Goal: Information Seeking & Learning: Learn about a topic

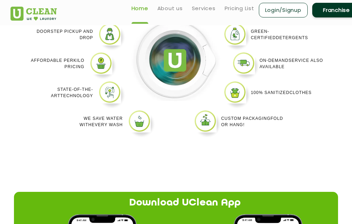
scroll to position [487, 0]
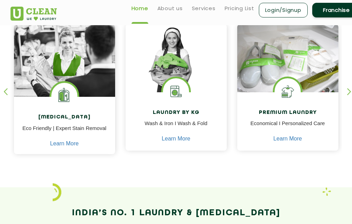
scroll to position [173, 0]
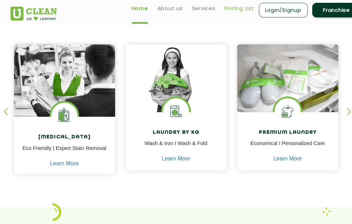
click at [242, 11] on link "Pricing List" at bounding box center [240, 8] width 30 height 8
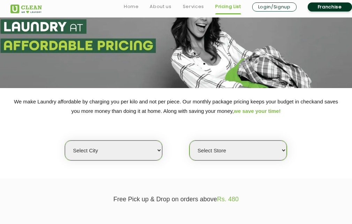
scroll to position [70, 0]
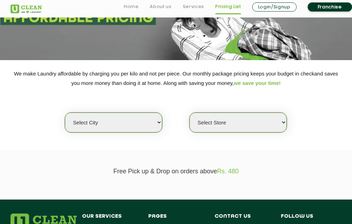
click at [151, 118] on select "Select city Aalo Agartala Agra Ahmedabad Akola Aligarh Alwar - UClean Select Am…" at bounding box center [113, 122] width 97 height 20
click at [72, 121] on select "Select city Aalo Agartala Agra Ahmedabad Akola Aligarh Alwar - UClean Select Am…" at bounding box center [113, 122] width 97 height 20
click at [74, 123] on select "Select city Aalo Agartala Agra Ahmedabad Akola Aligarh Alwar - UClean Select Am…" at bounding box center [113, 122] width 97 height 20
select select "129"
click at [65, 112] on select "Select city Aalo Agartala Agra Ahmedabad Akola Aligarh Alwar - UClean Select Am…" at bounding box center [113, 122] width 97 height 20
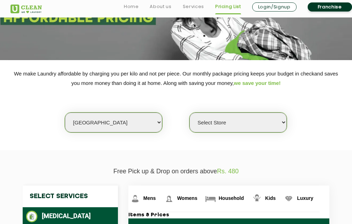
click at [215, 123] on select "Select Store UClean Bahadurgarh" at bounding box center [237, 122] width 97 height 20
select select "366"
click at [189, 112] on select "Select Store UClean Bahadurgarh" at bounding box center [237, 122] width 97 height 20
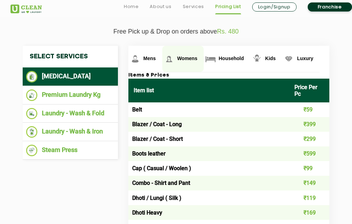
scroll to position [244, 0]
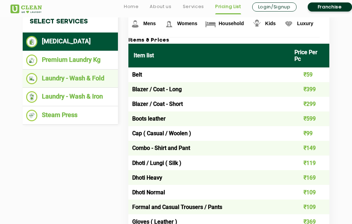
click at [62, 76] on li "Laundry - Wash & Fold" at bounding box center [70, 79] width 88 height 12
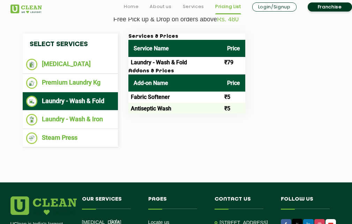
scroll to position [209, 0]
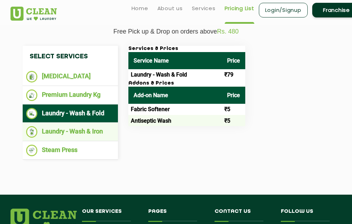
click at [77, 132] on li "Laundry - Wash & Iron" at bounding box center [70, 132] width 88 height 12
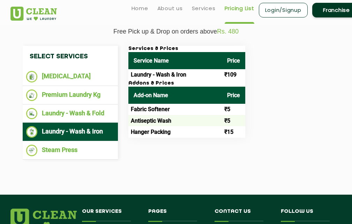
click at [151, 128] on td "Hanger Packing" at bounding box center [175, 131] width 94 height 11
click at [147, 95] on th "Add-on Name" at bounding box center [175, 95] width 94 height 17
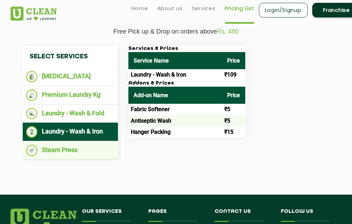
click at [77, 150] on li "Steam Press" at bounding box center [70, 150] width 88 height 12
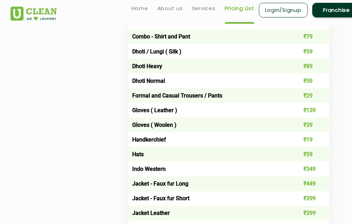
scroll to position [349, 0]
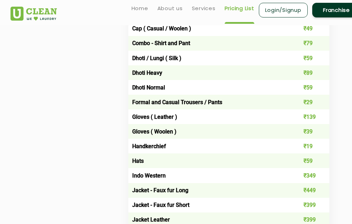
click at [135, 125] on td "Gloves ( Woolen )" at bounding box center [208, 131] width 161 height 15
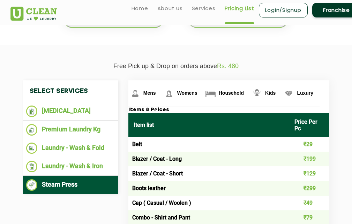
scroll to position [174, 0]
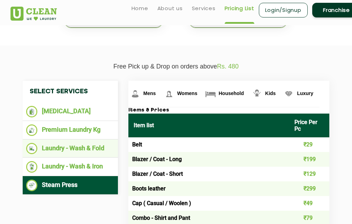
click at [59, 149] on li "Laundry - Wash & Fold" at bounding box center [70, 149] width 88 height 12
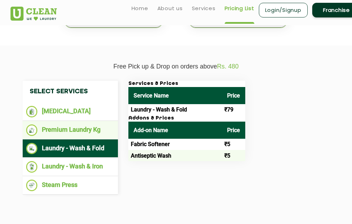
click at [58, 129] on li "Premium Laundry Kg" at bounding box center [70, 130] width 88 height 12
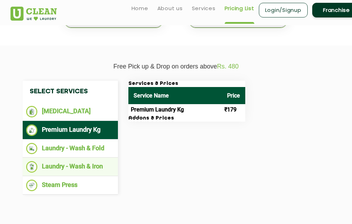
click at [47, 168] on li "Laundry - Wash & Iron" at bounding box center [70, 167] width 88 height 12
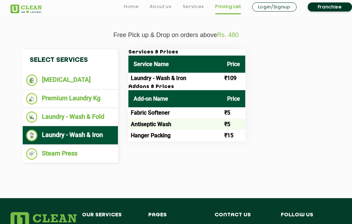
scroll to position [209, 0]
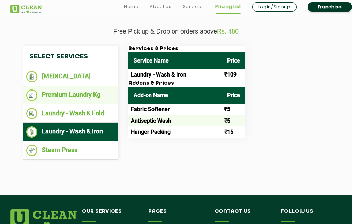
click at [50, 98] on li "Premium Laundry Kg" at bounding box center [70, 95] width 88 height 12
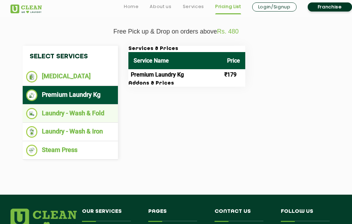
click at [52, 113] on li "Laundry - Wash & Fold" at bounding box center [70, 114] width 88 height 12
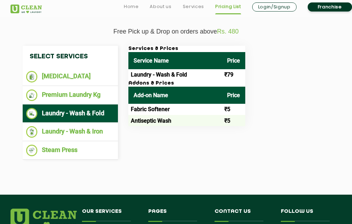
click at [164, 108] on td "Fabric Softener" at bounding box center [175, 109] width 94 height 11
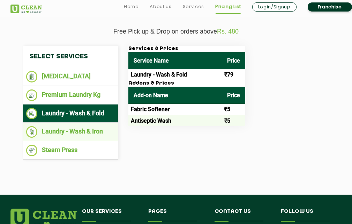
click at [55, 138] on ul "Laundry - Wash & Iron" at bounding box center [70, 131] width 95 height 18
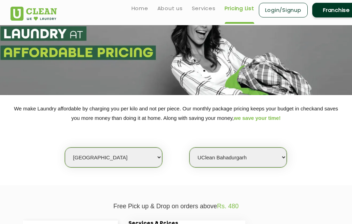
scroll to position [0, 0]
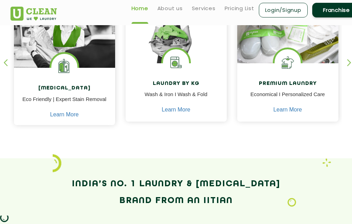
scroll to position [174, 0]
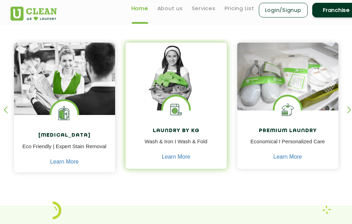
click at [185, 132] on h4 "Laundry by Kg" at bounding box center [176, 131] width 91 height 6
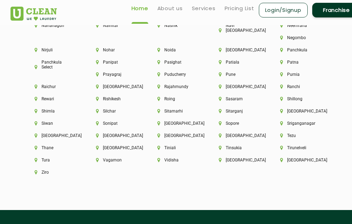
scroll to position [1603, 0]
